Goal: Submit feedback/report problem

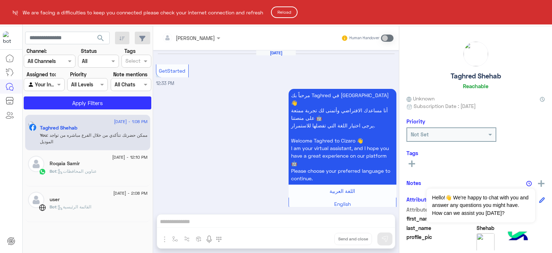
scroll to position [761, 0]
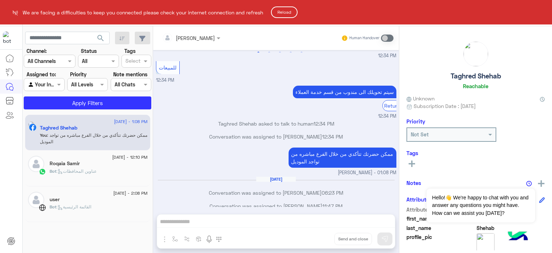
click at [287, 10] on button "Reload" at bounding box center [284, 12] width 27 height 12
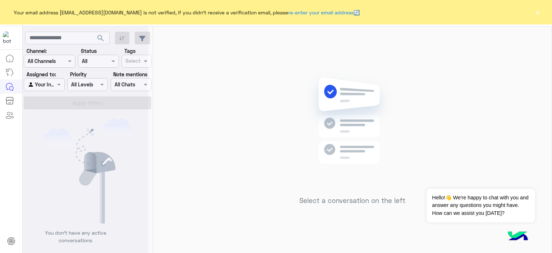
click at [536, 13] on button "×" at bounding box center [537, 12] width 7 height 7
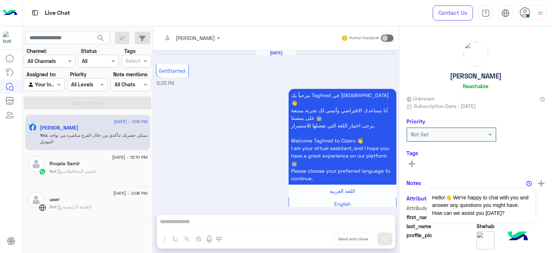
scroll to position [759, 0]
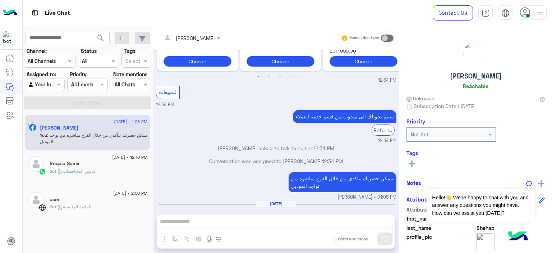
click at [534, 16] on div at bounding box center [532, 12] width 29 height 14
